Goal: Transaction & Acquisition: Book appointment/travel/reservation

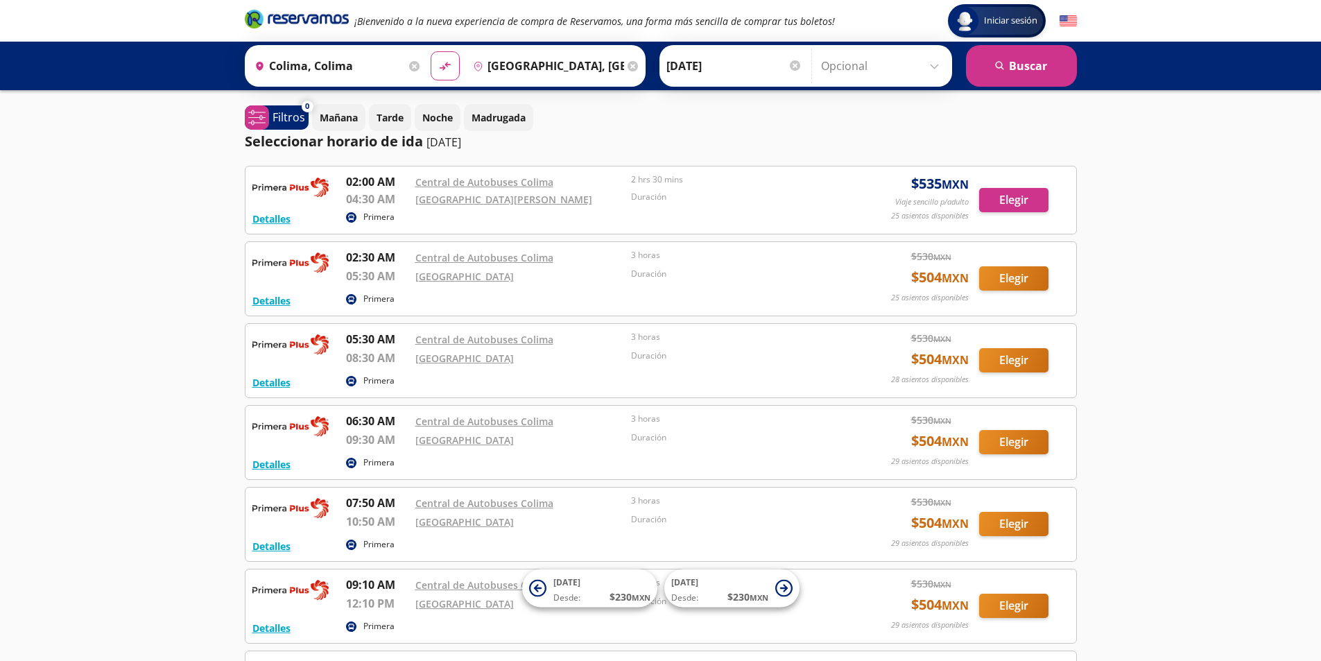
click at [333, 68] on input "Colima, Colima" at bounding box center [327, 66] width 157 height 35
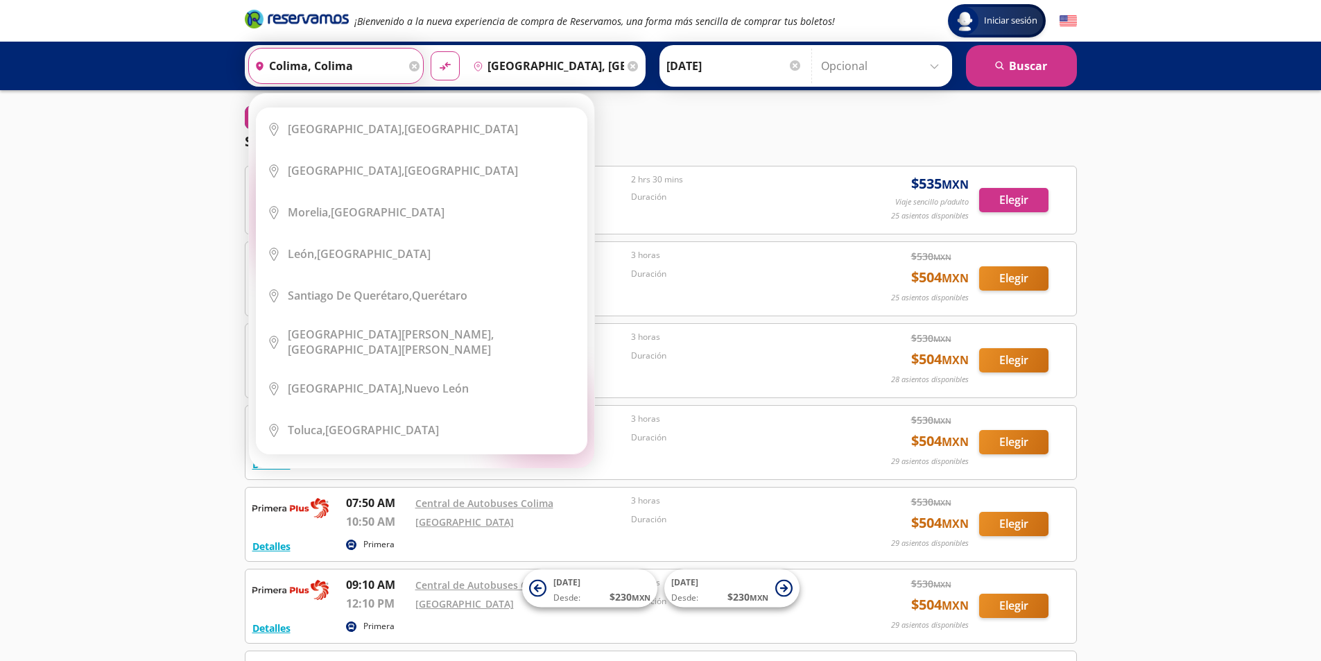
click at [292, 66] on input "Colima, Colima" at bounding box center [327, 66] width 157 height 35
click at [307, 63] on input "Colima, Colima" at bounding box center [327, 66] width 157 height 35
type input "c"
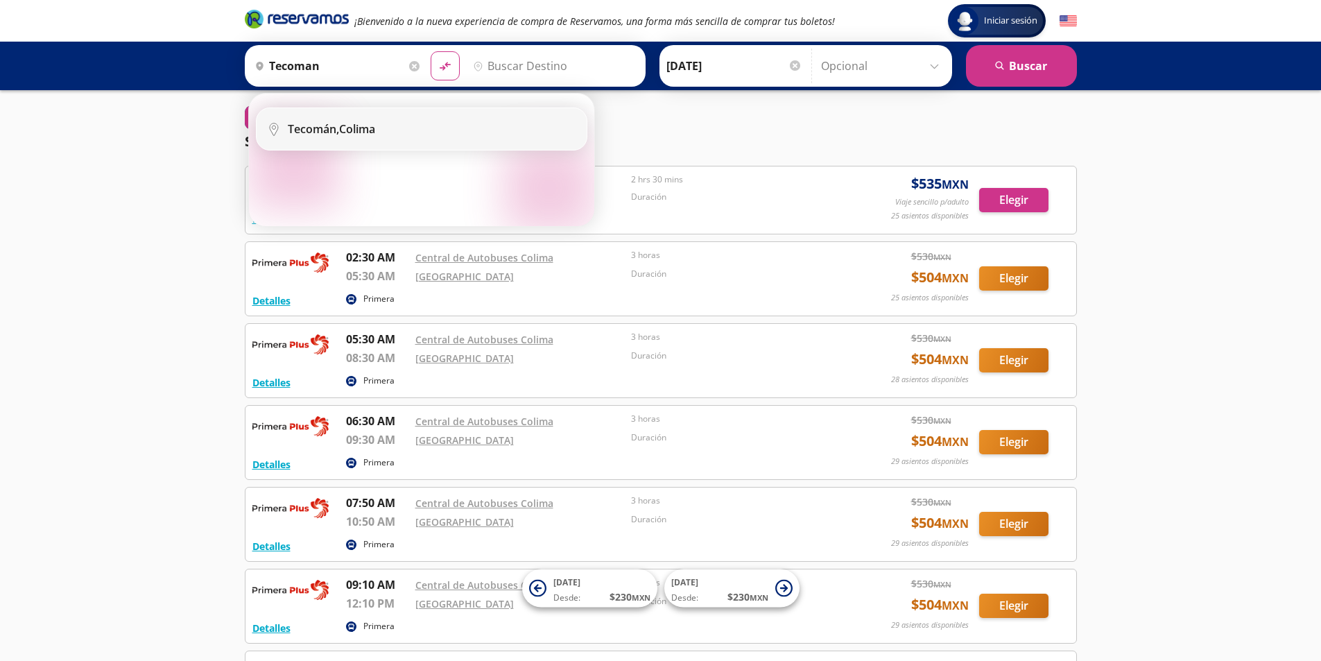
click at [362, 133] on div "Tecomán, Colima" at bounding box center [331, 128] width 87 height 15
type input "Tecomán, Colima"
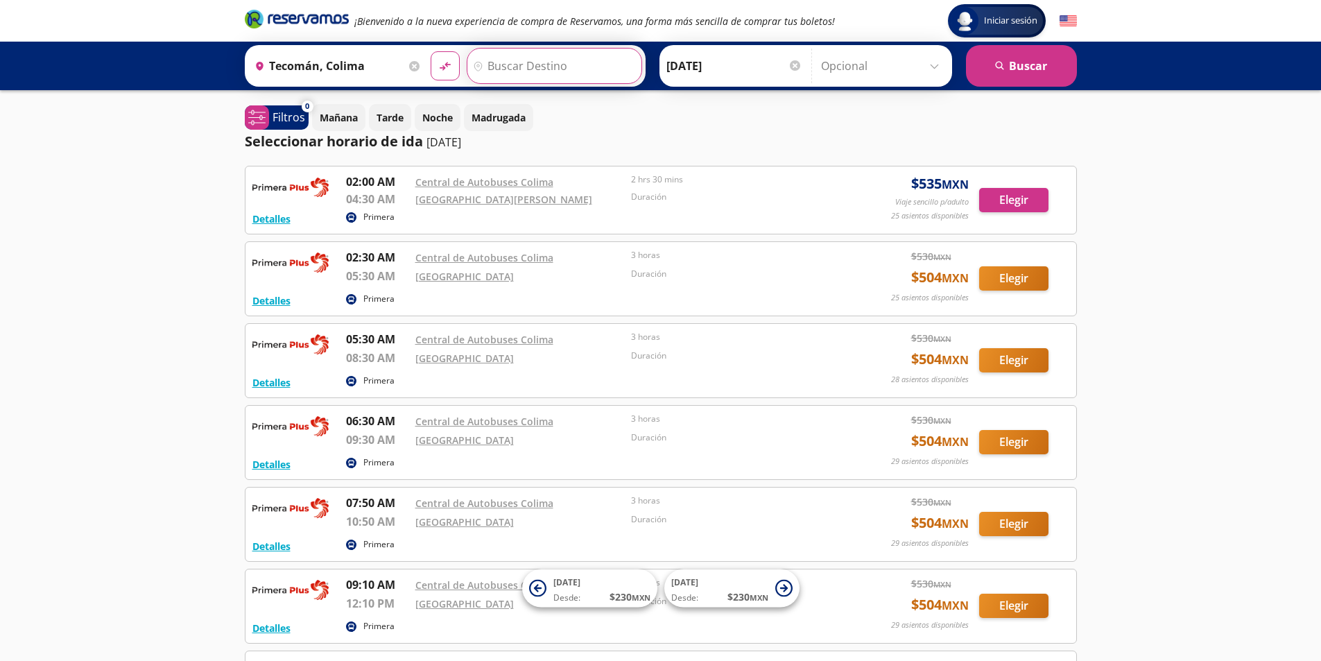
click at [549, 69] on input "Destino" at bounding box center [552, 66] width 171 height 35
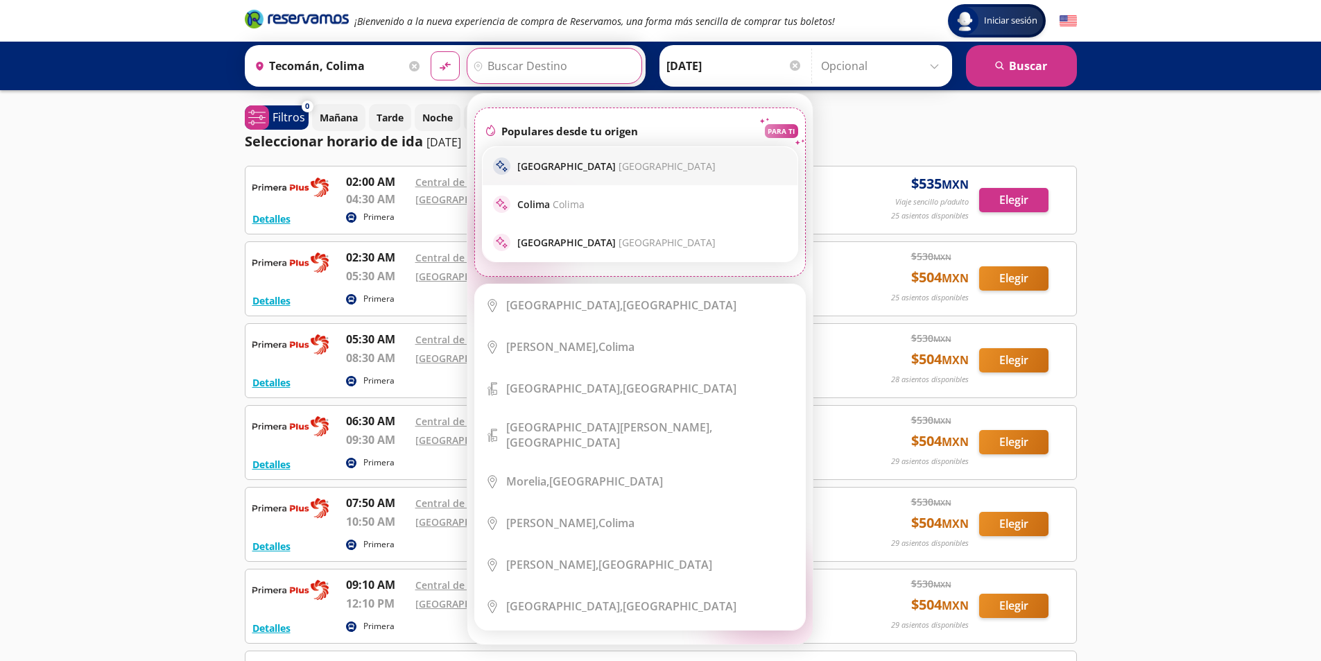
click at [623, 164] on span "[GEOGRAPHIC_DATA]" at bounding box center [667, 165] width 97 height 13
type input "[GEOGRAPHIC_DATA], [GEOGRAPHIC_DATA]"
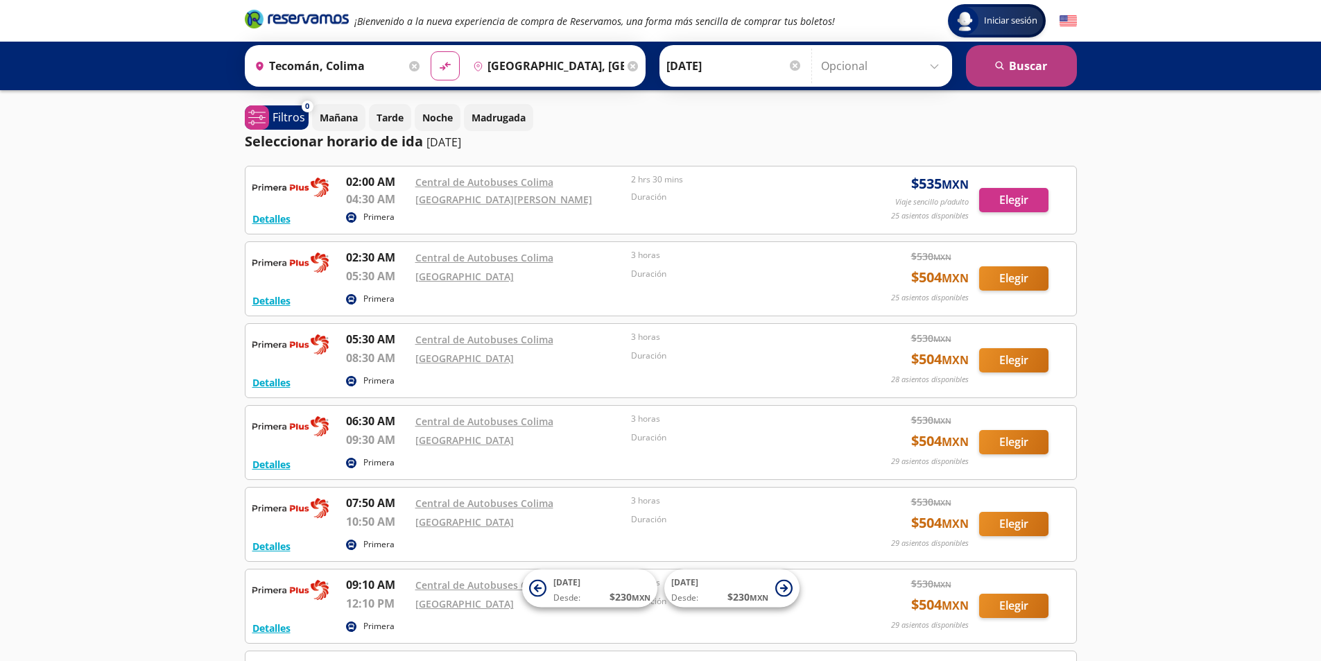
click at [1037, 68] on button "search [GEOGRAPHIC_DATA]" at bounding box center [1021, 66] width 111 height 42
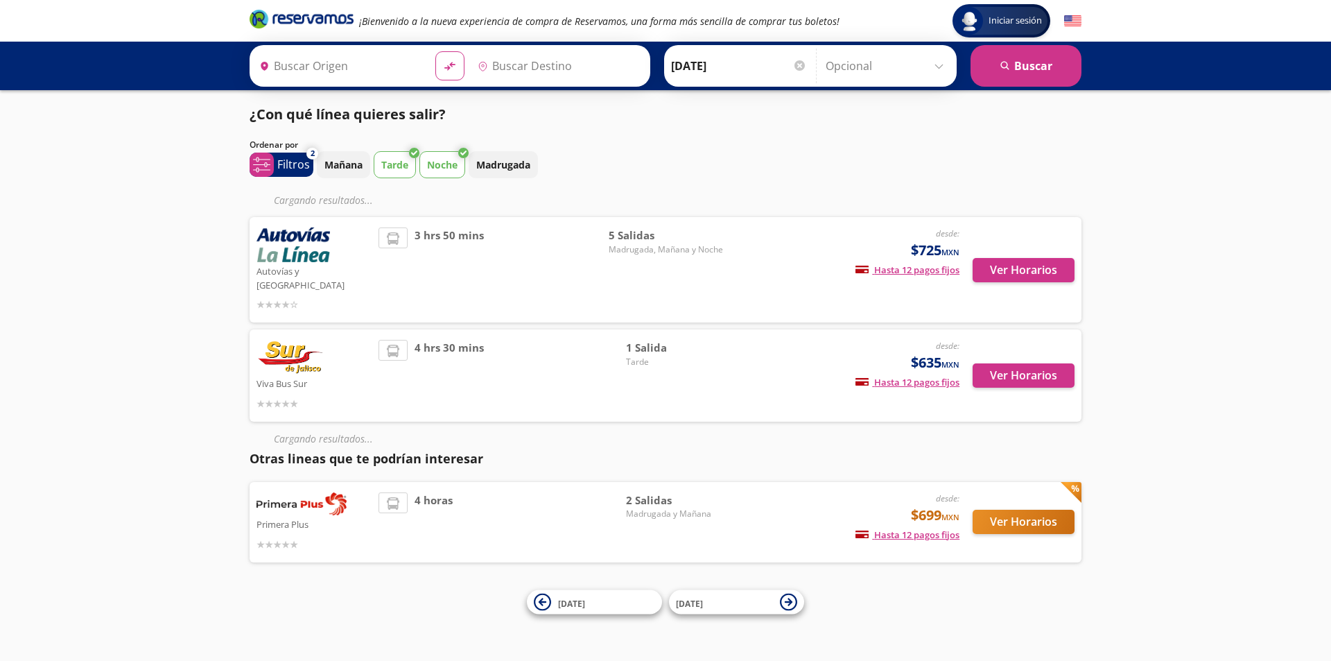
type input "Tecomán, Colima"
type input "[GEOGRAPHIC_DATA], [GEOGRAPHIC_DATA]"
